Goal: Transaction & Acquisition: Book appointment/travel/reservation

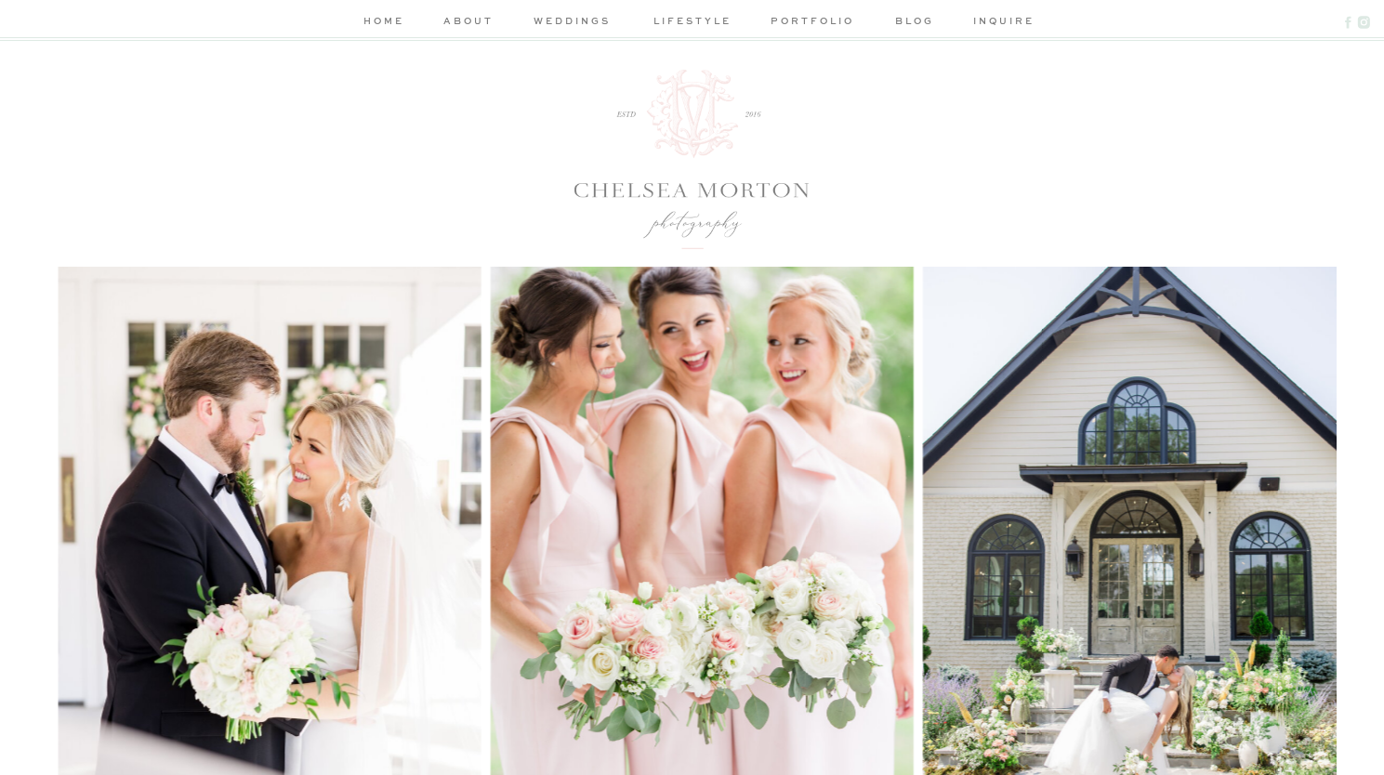
scroll to position [677, 0]
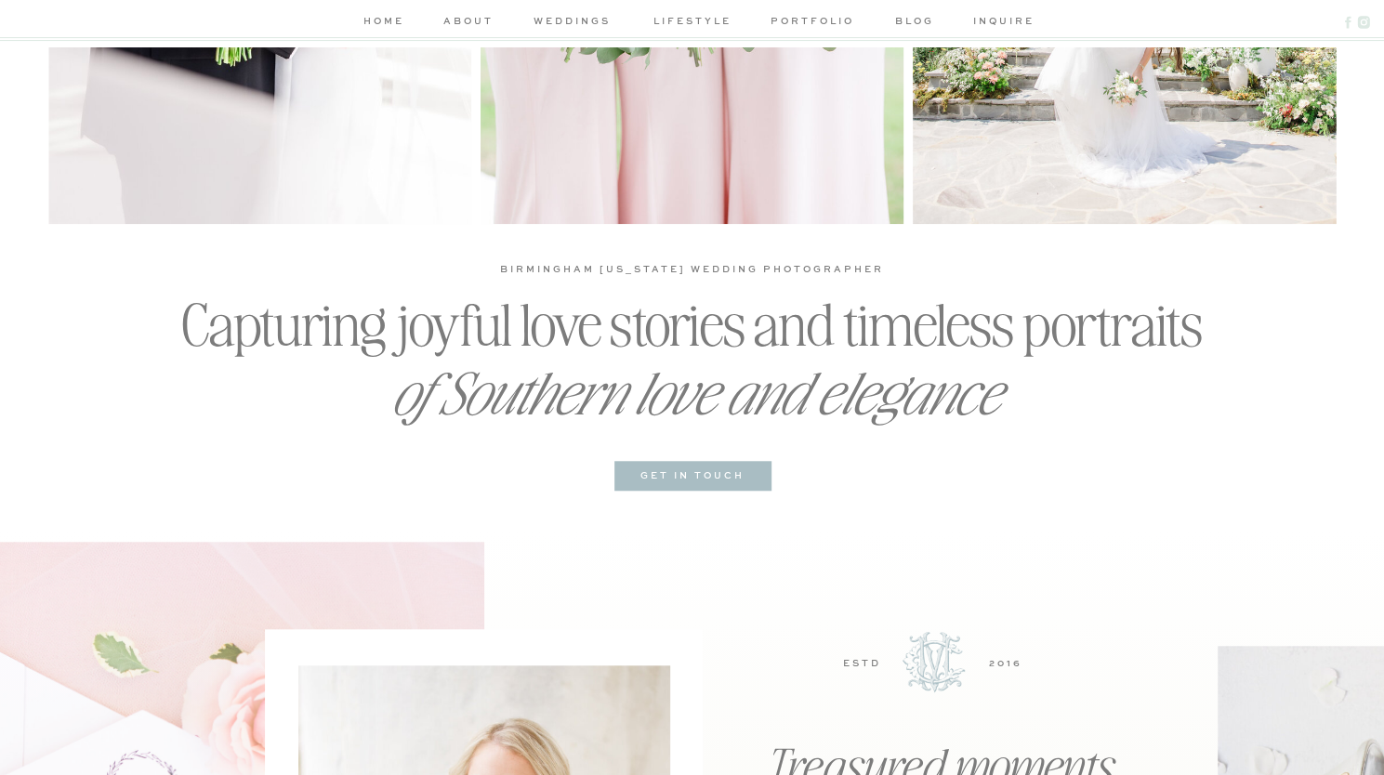
click at [699, 465] on div at bounding box center [692, 476] width 157 height 30
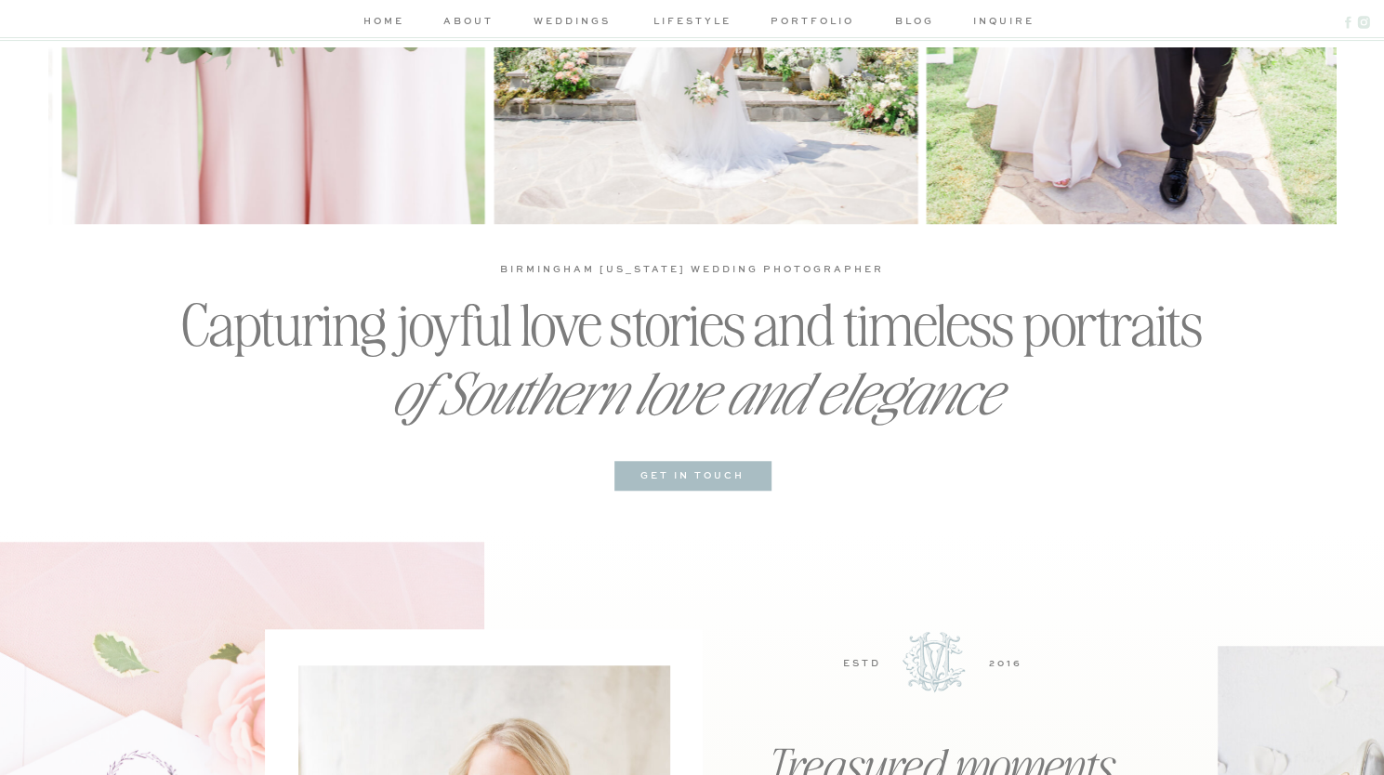
click at [711, 479] on h3 "get in touch" at bounding box center [692, 476] width 137 height 18
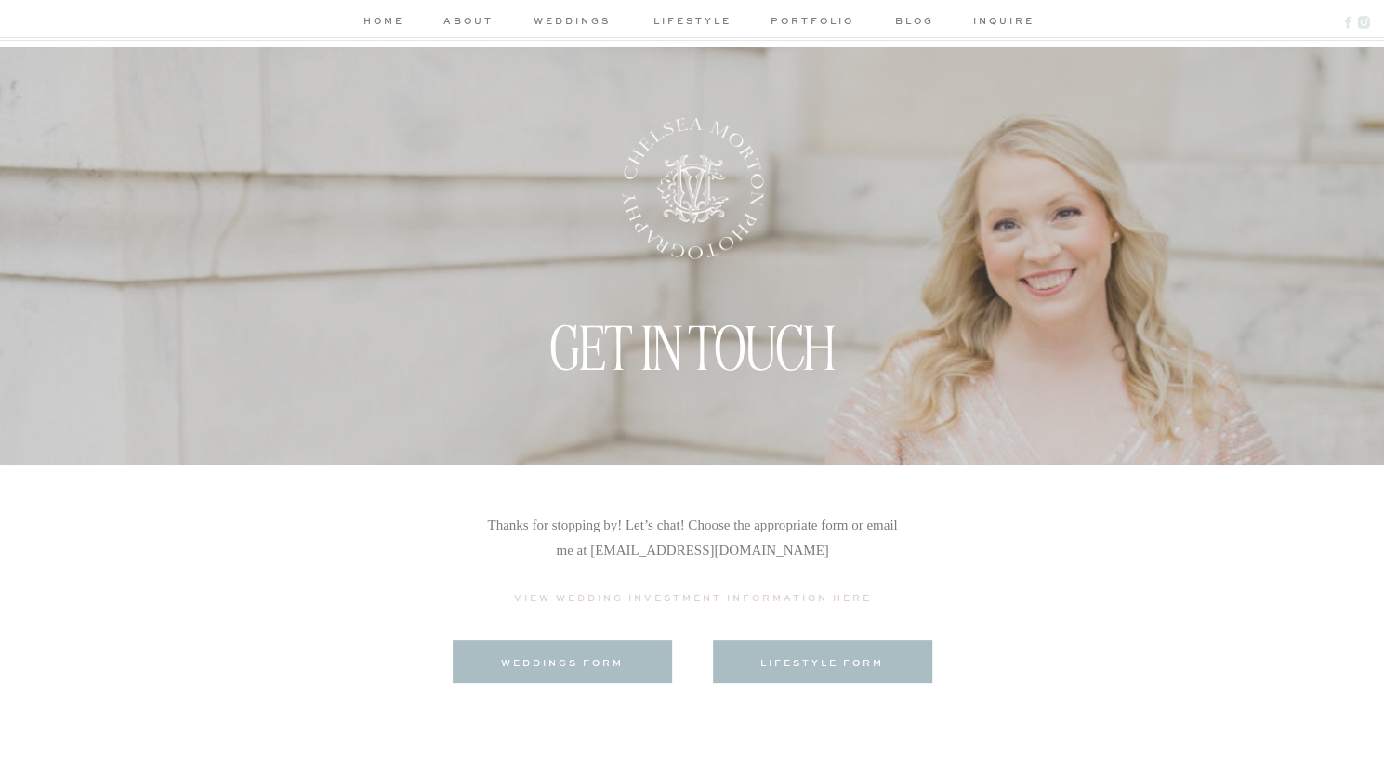
click at [595, 672] on div at bounding box center [562, 661] width 219 height 43
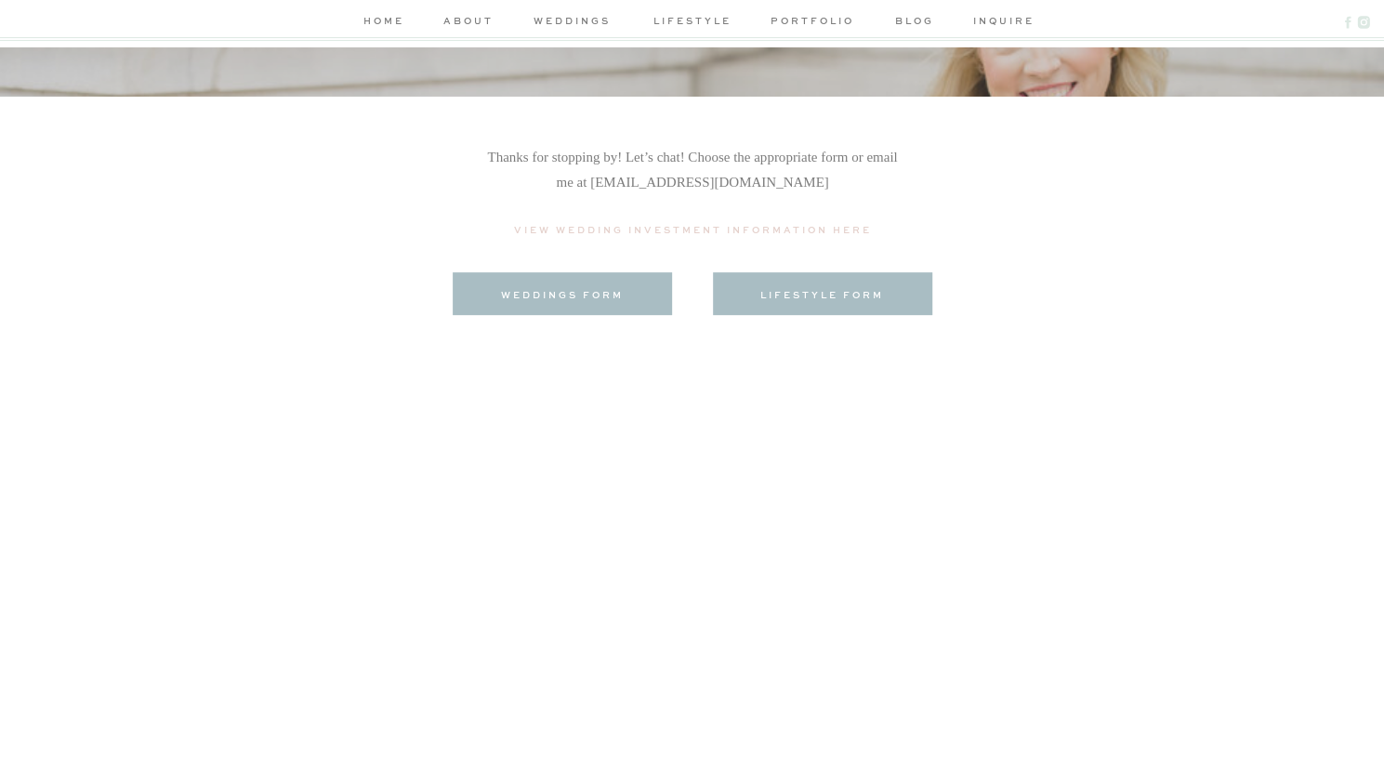
scroll to position [362, 0]
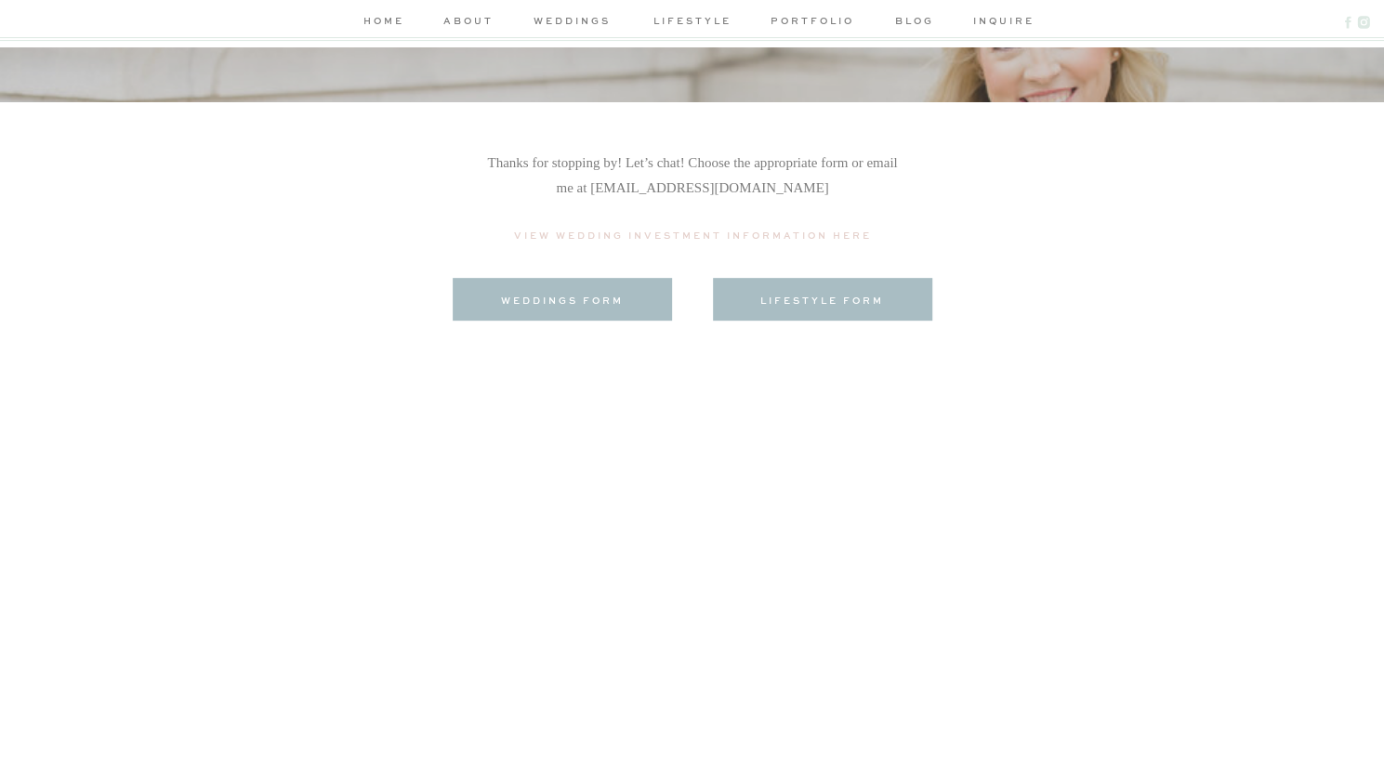
click at [621, 232] on p "View Wedding Investment Information Here" at bounding box center [693, 238] width 372 height 20
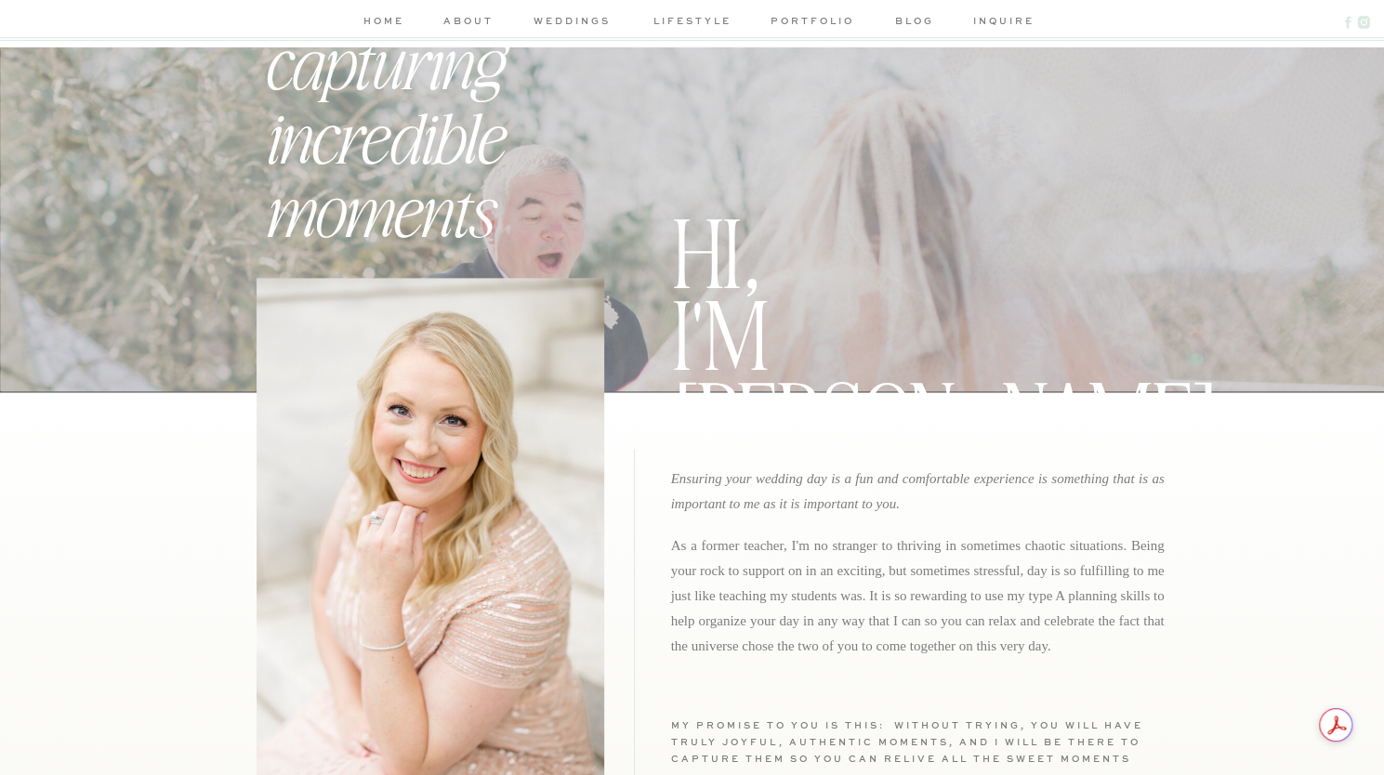
scroll to position [1373, 0]
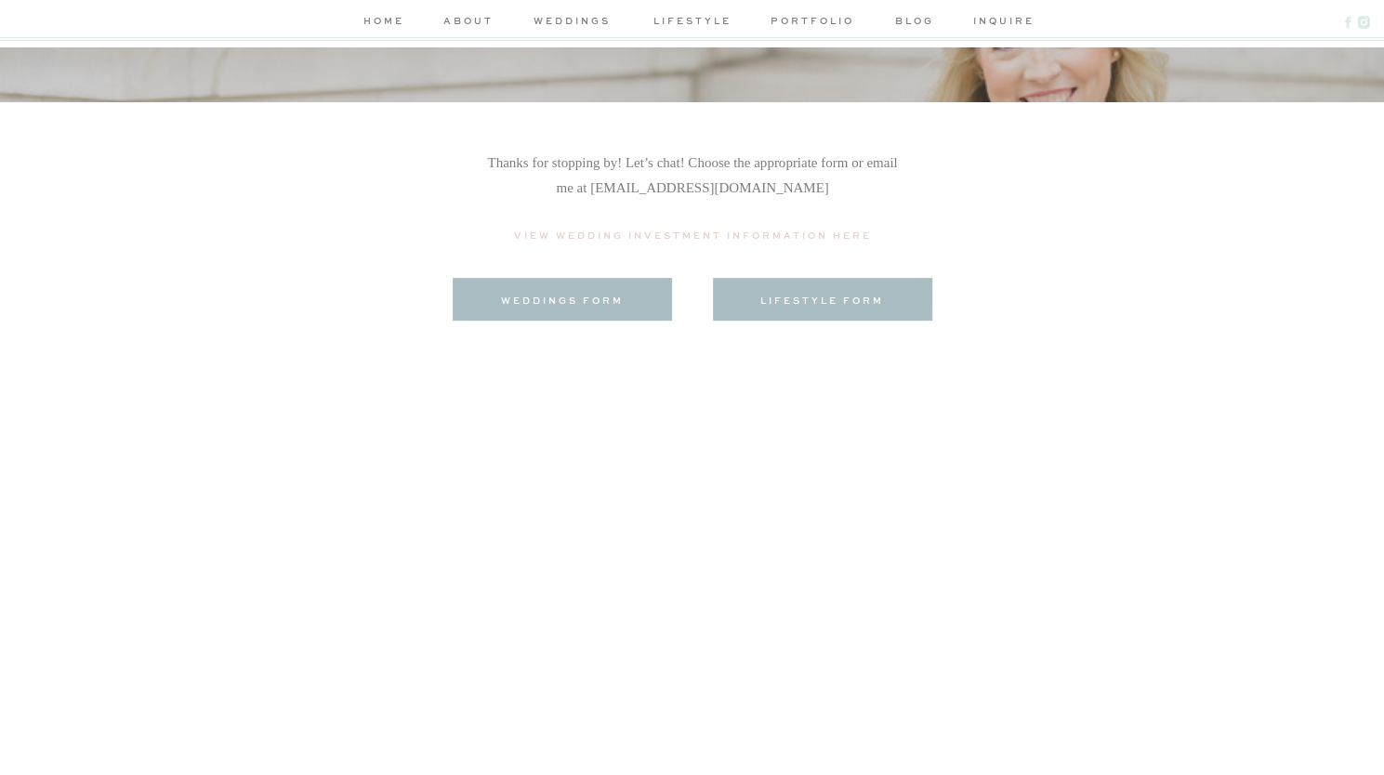
scroll to position [362, 0]
click at [587, 288] on div at bounding box center [562, 299] width 219 height 43
click at [594, 305] on h3 "weddings form" at bounding box center [562, 300] width 186 height 14
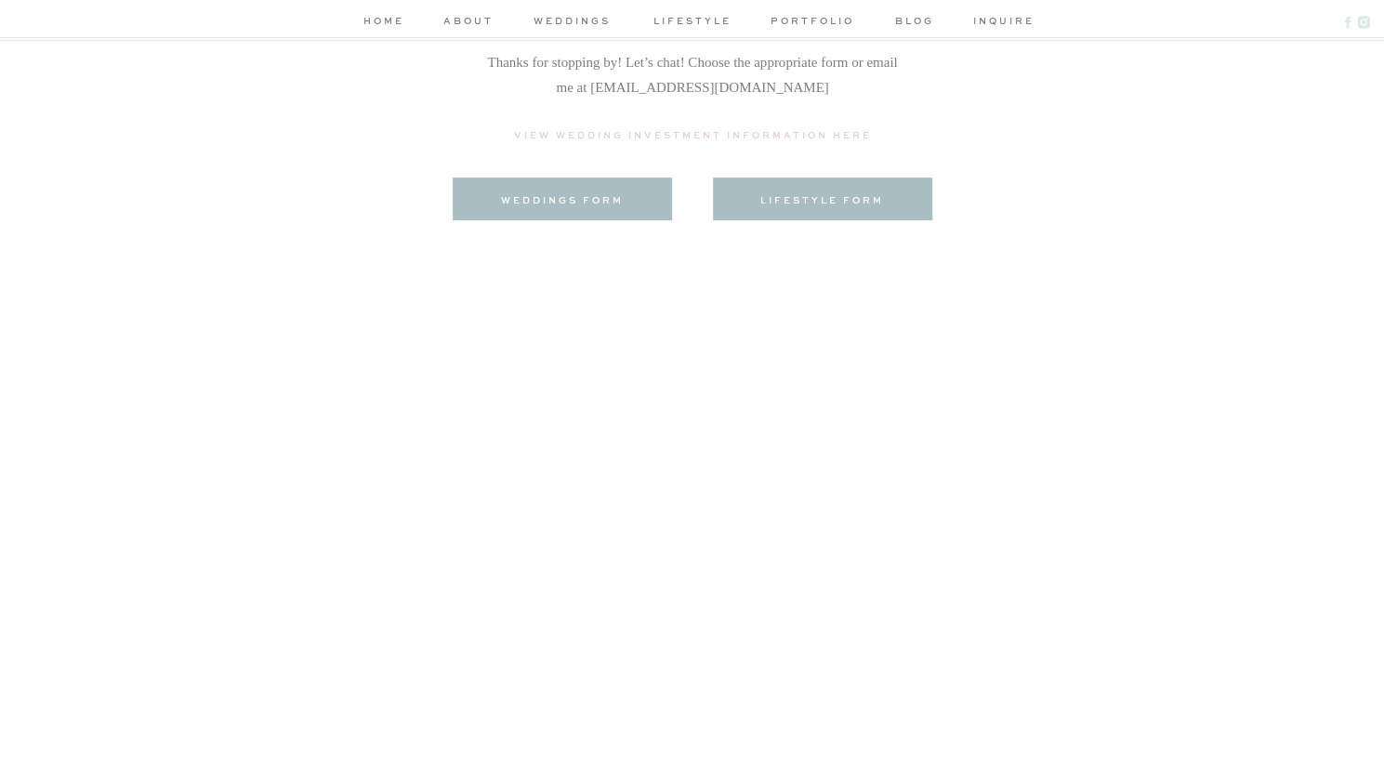
scroll to position [474, 0]
